Goal: Task Accomplishment & Management: Manage account settings

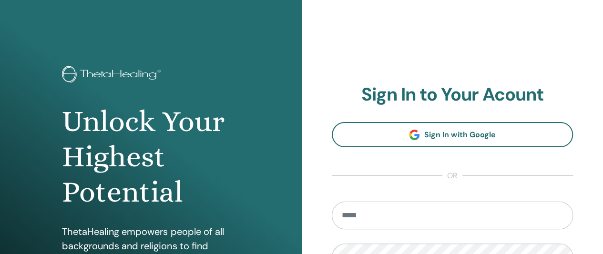
click at [403, 223] on input "email" at bounding box center [453, 216] width 242 height 28
type input "**********"
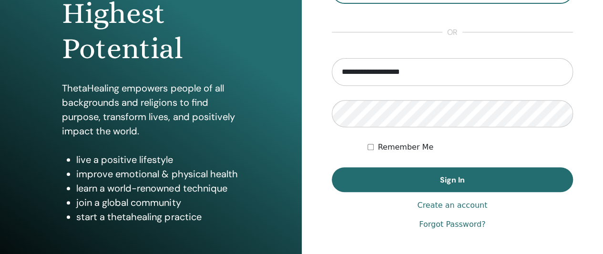
scroll to position [144, 0]
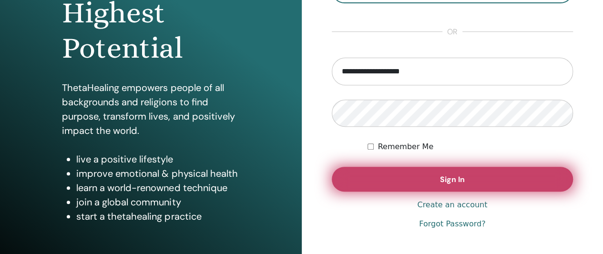
click at [387, 178] on button "Sign In" at bounding box center [453, 179] width 242 height 25
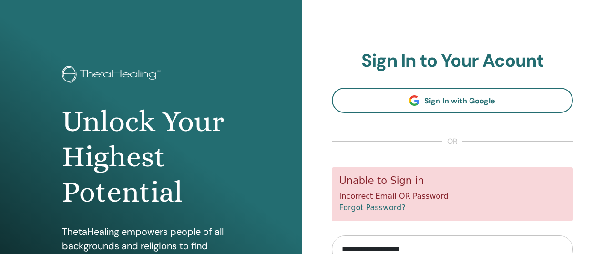
scroll to position [9, 0]
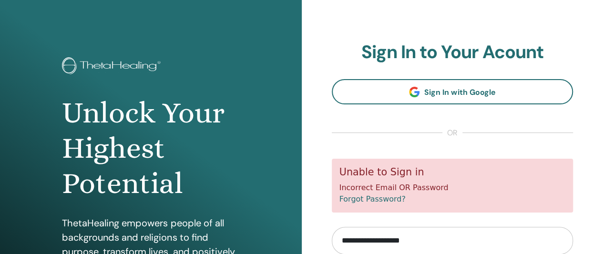
click at [376, 204] on link "Forgot Password?" at bounding box center [372, 199] width 66 height 9
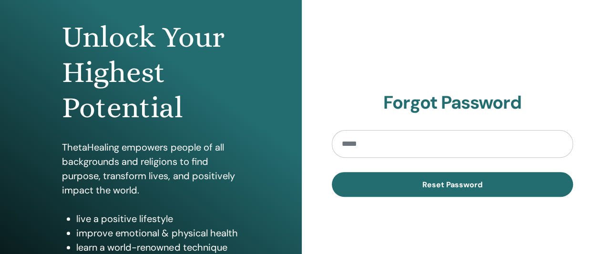
scroll to position [85, 0]
